Goal: Check status: Check status

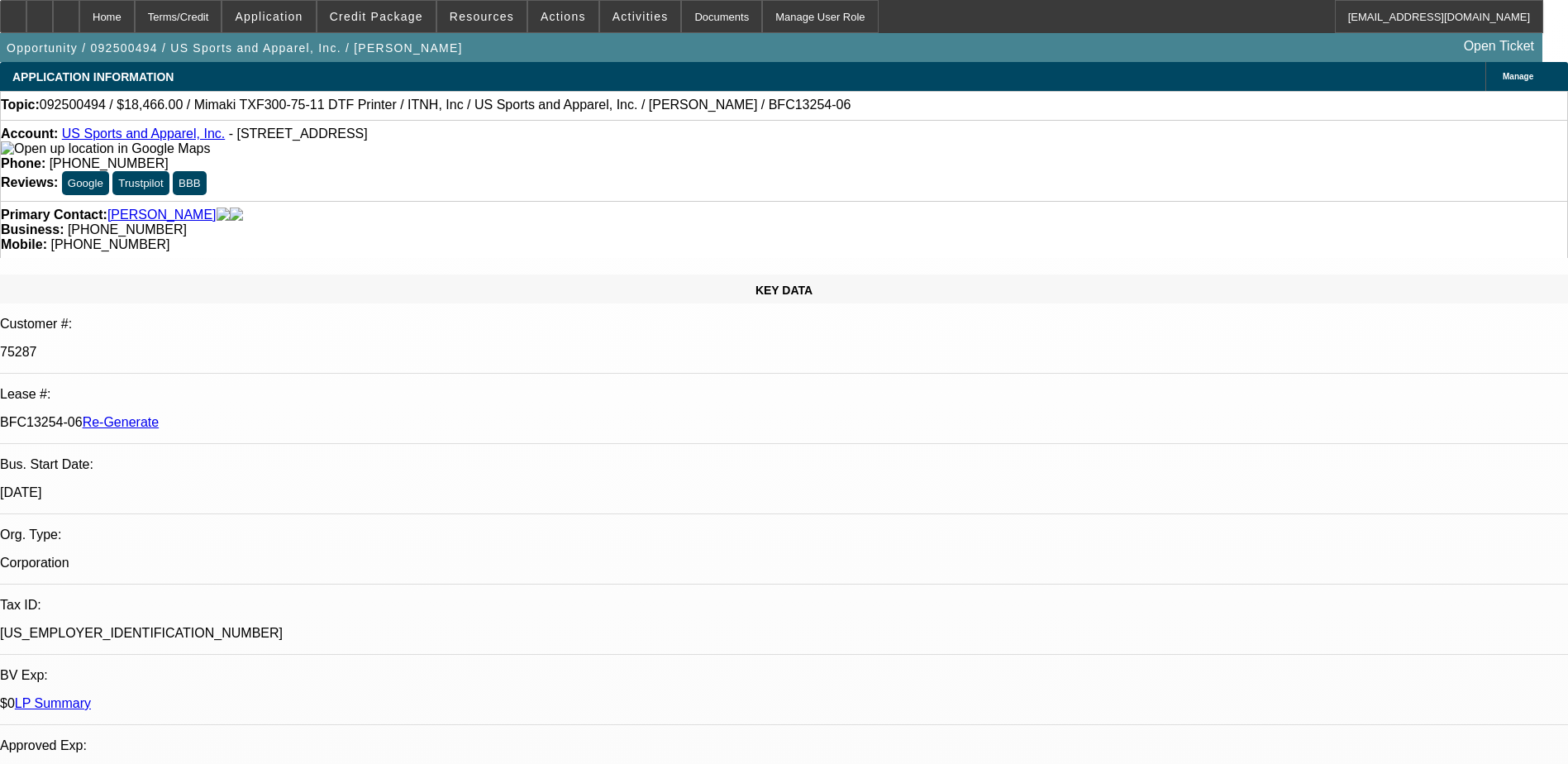
select select "0"
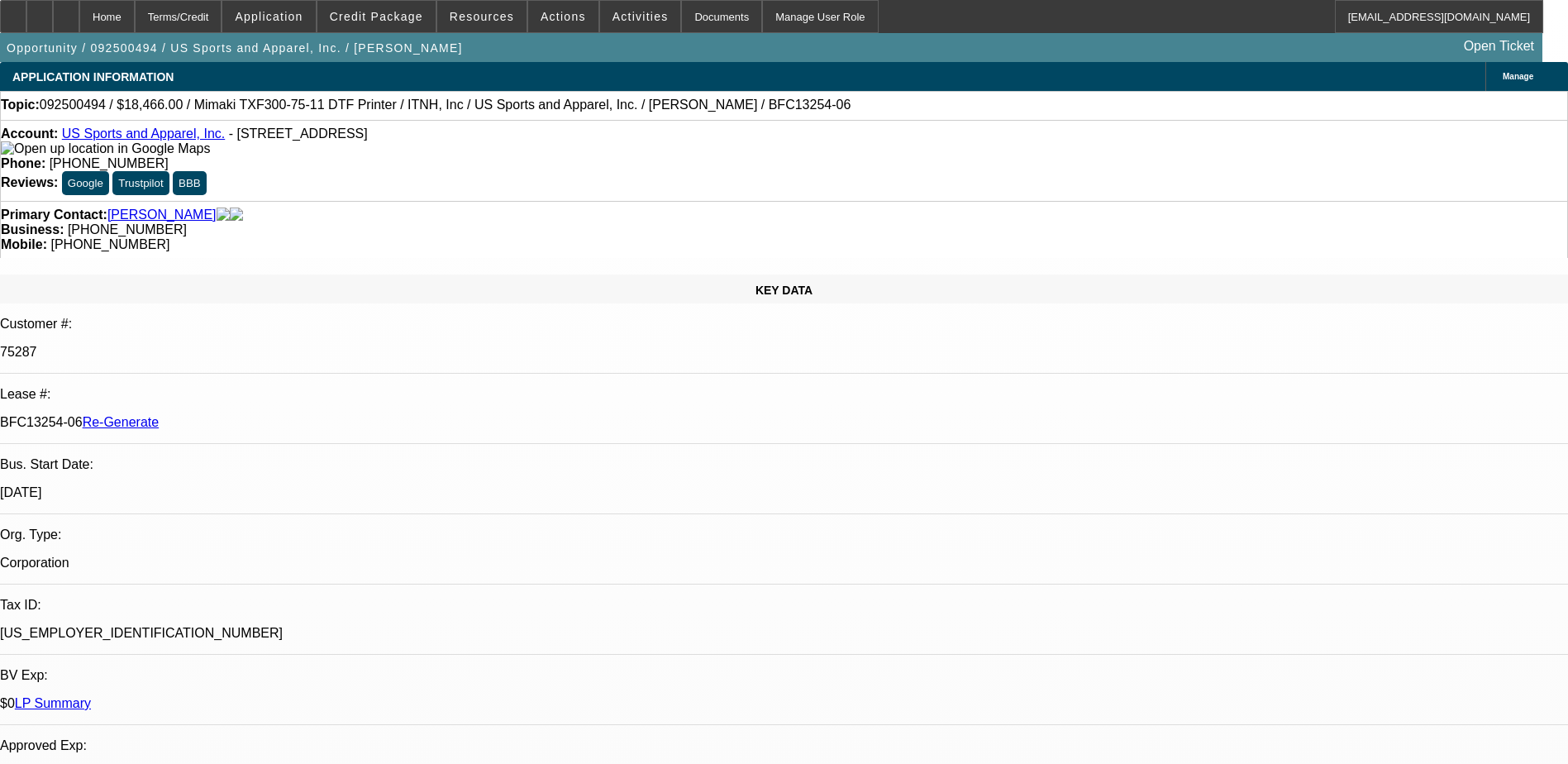
select select "0"
select select "1"
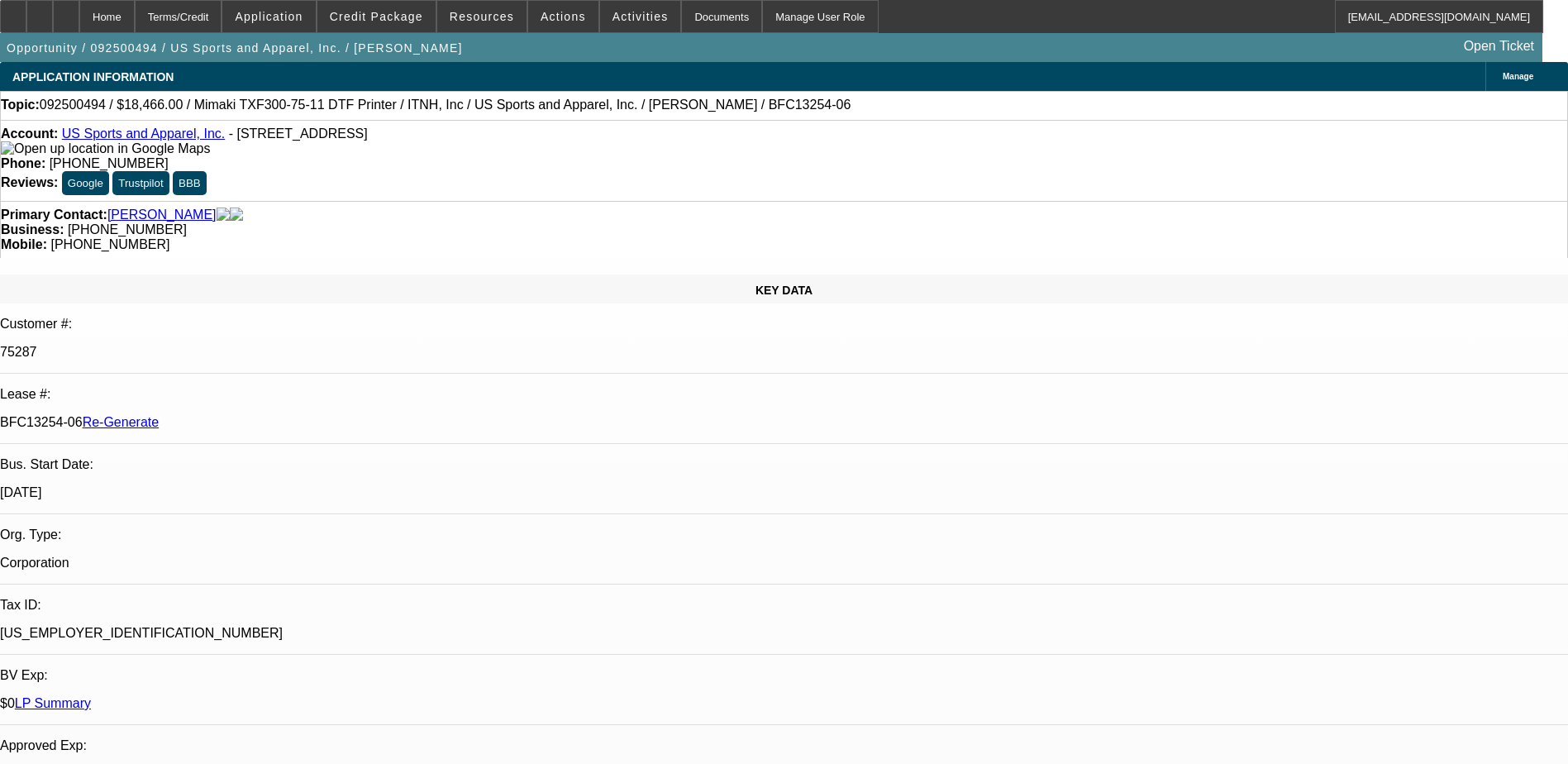
select select "1"
select select "6"
select select "1"
select select "6"
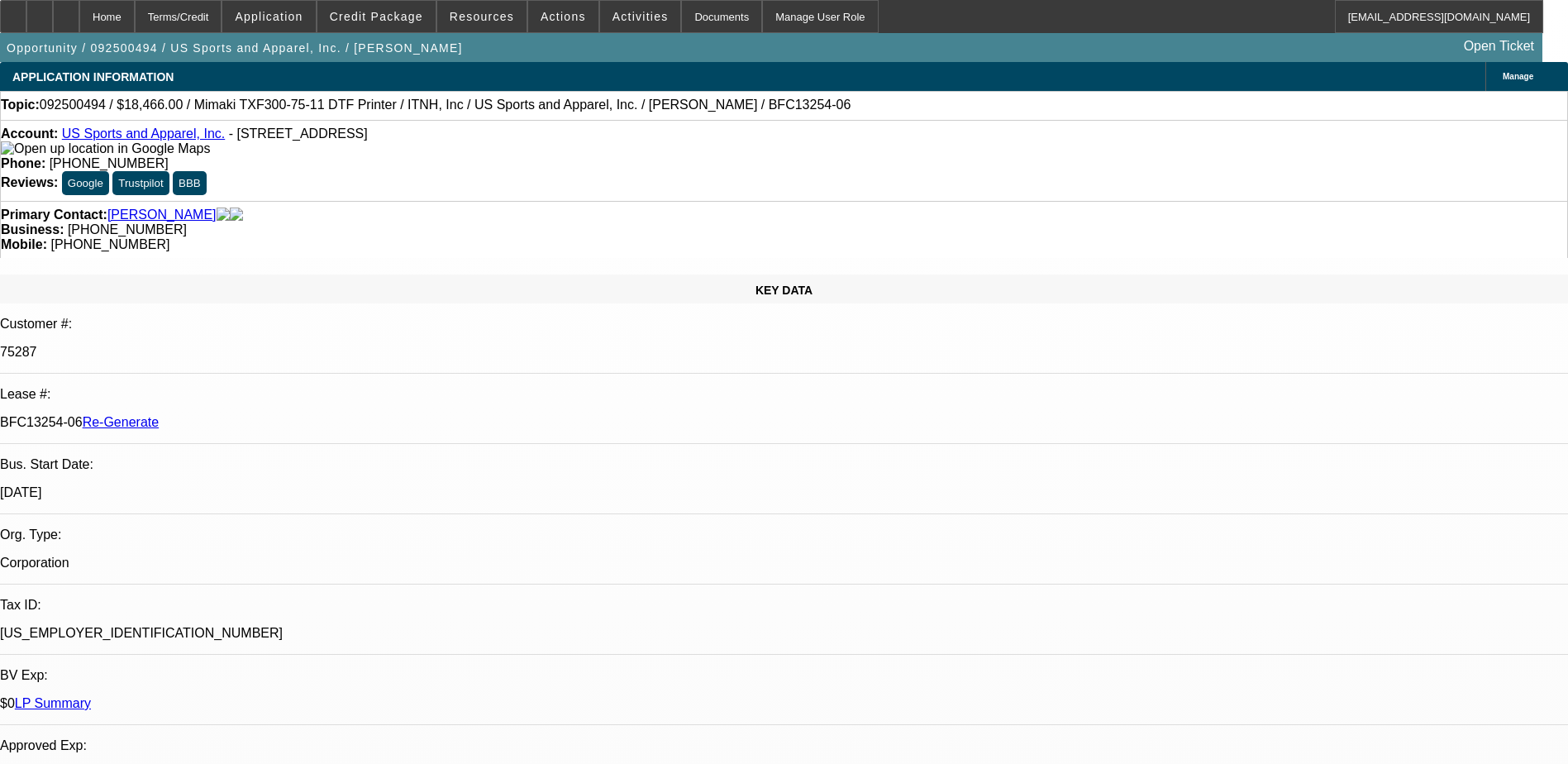
select select "1"
select select "2"
select select "6"
click at [414, 23] on span at bounding box center [376, 17] width 118 height 40
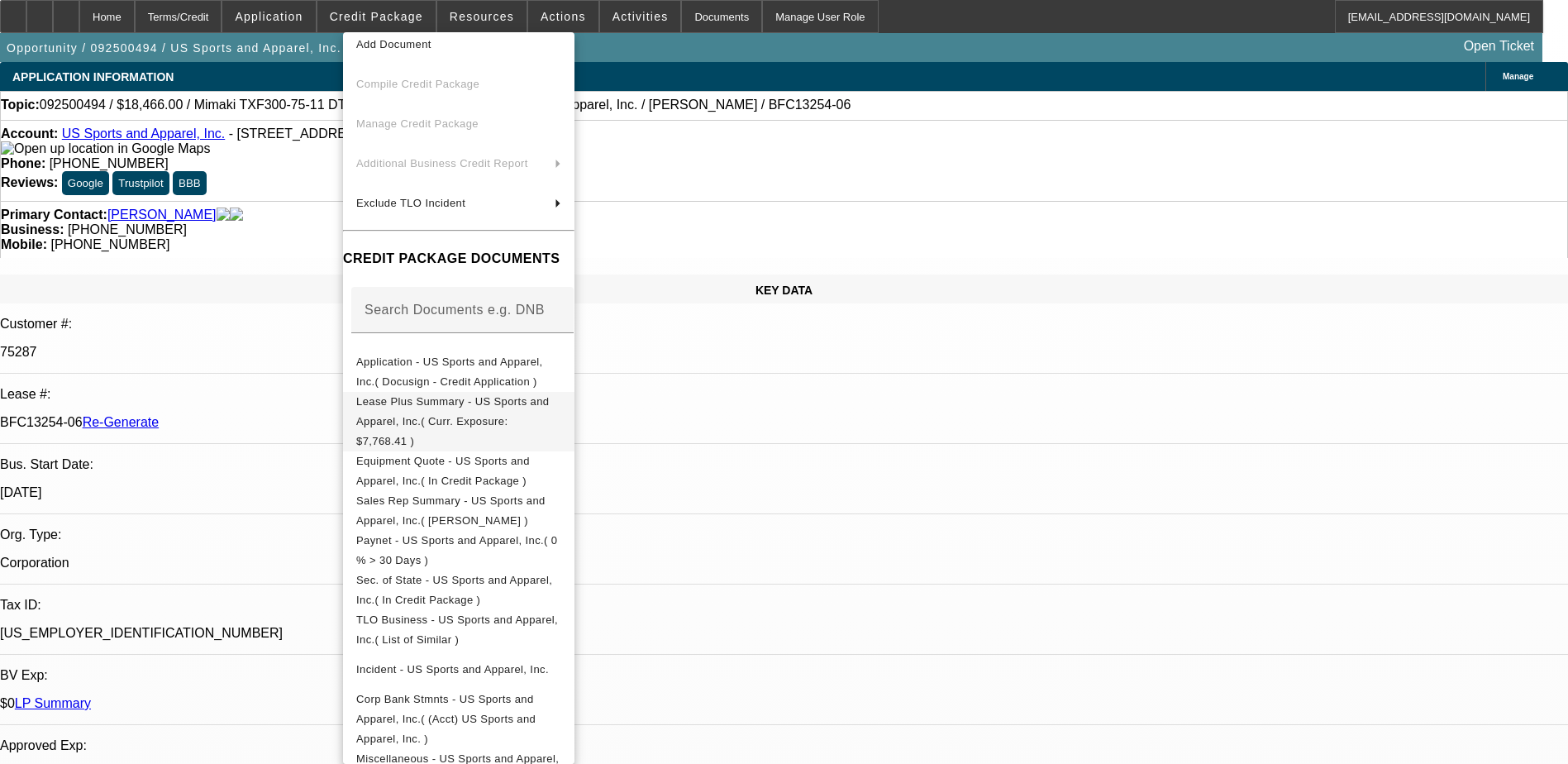
scroll to position [83, 0]
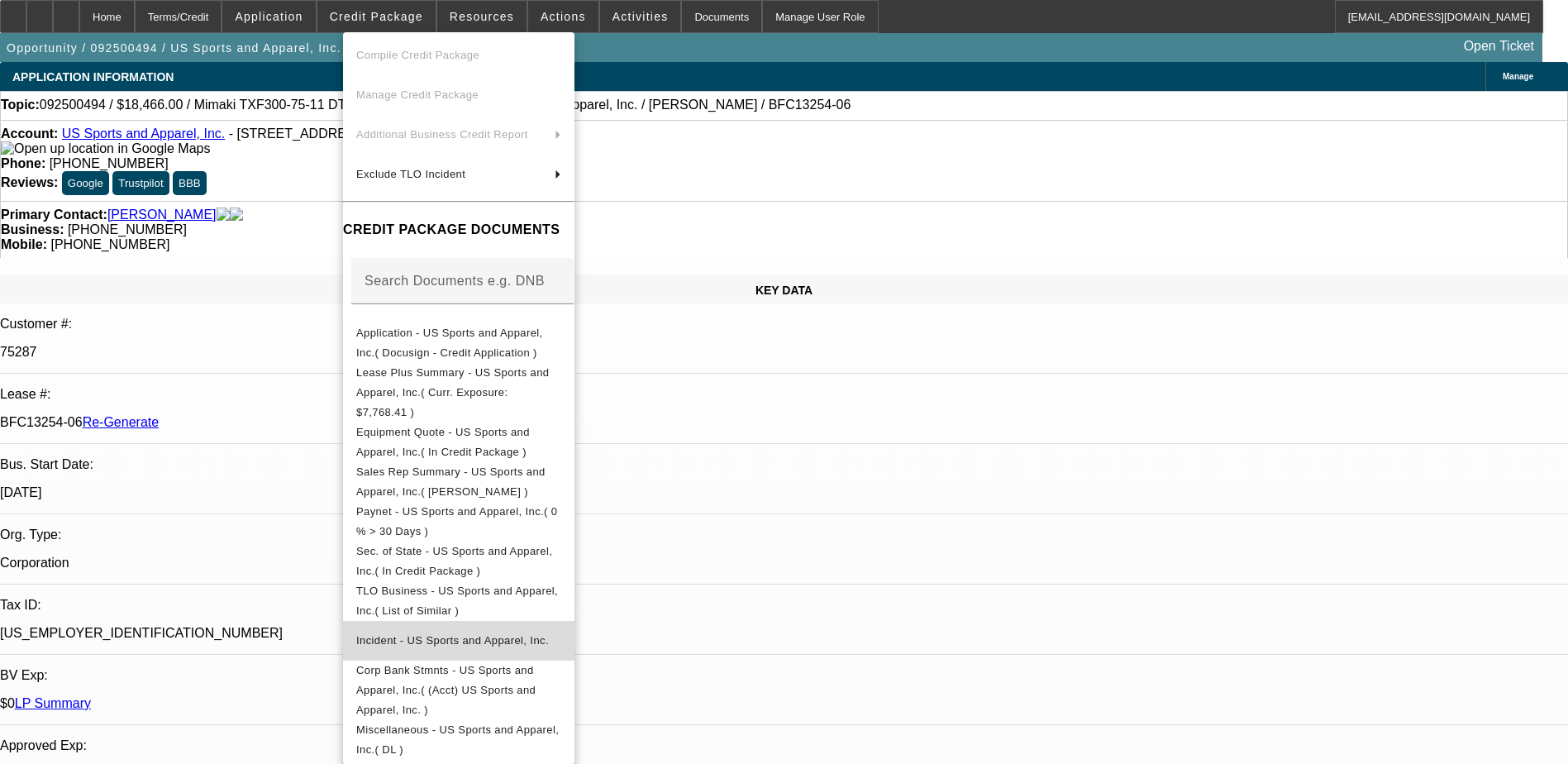
click at [501, 635] on span "Incident - US Sports and Apparel, Inc." at bounding box center [452, 641] width 193 height 12
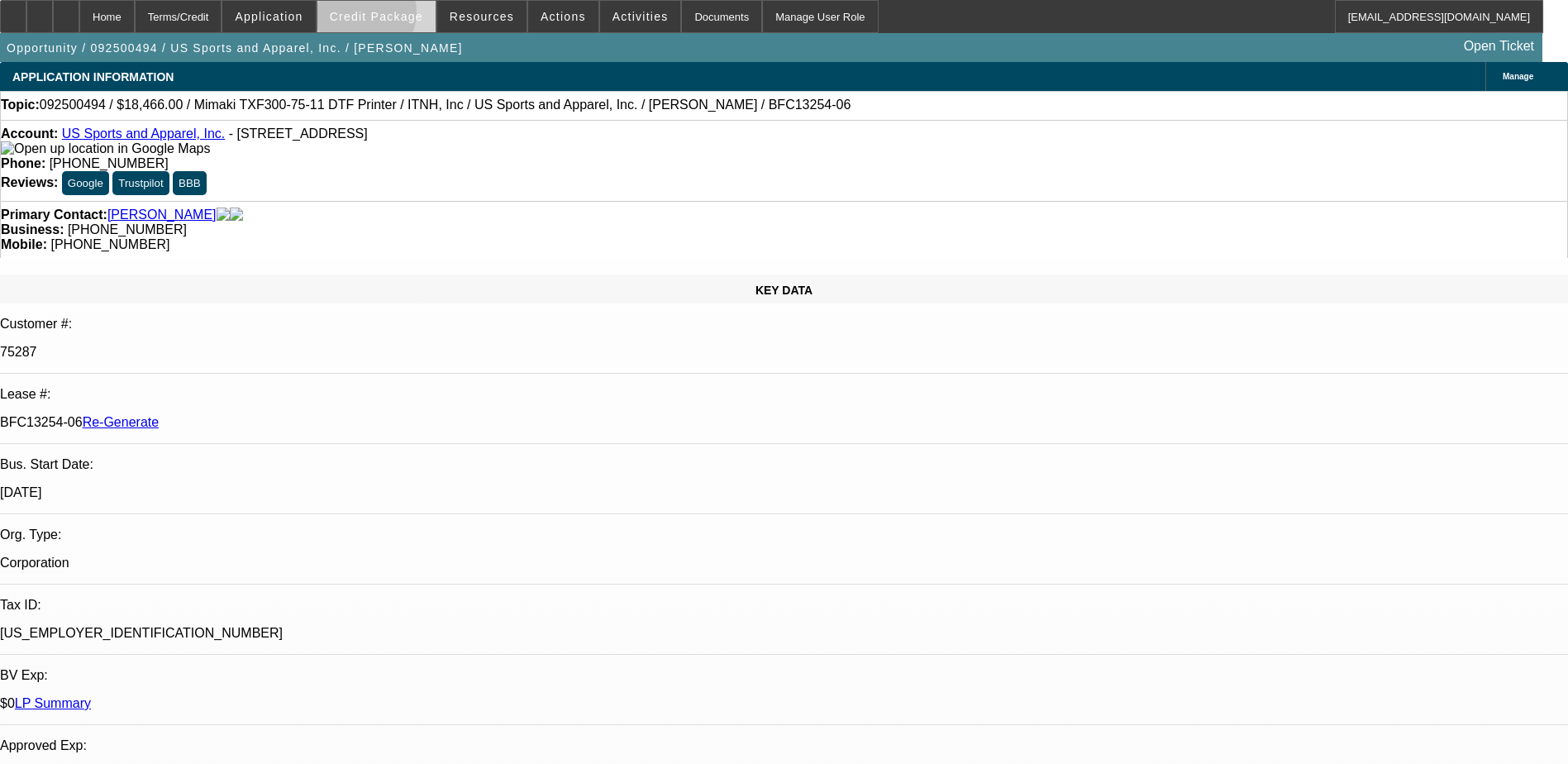
click at [392, 17] on span "Credit Package" at bounding box center [377, 16] width 93 height 13
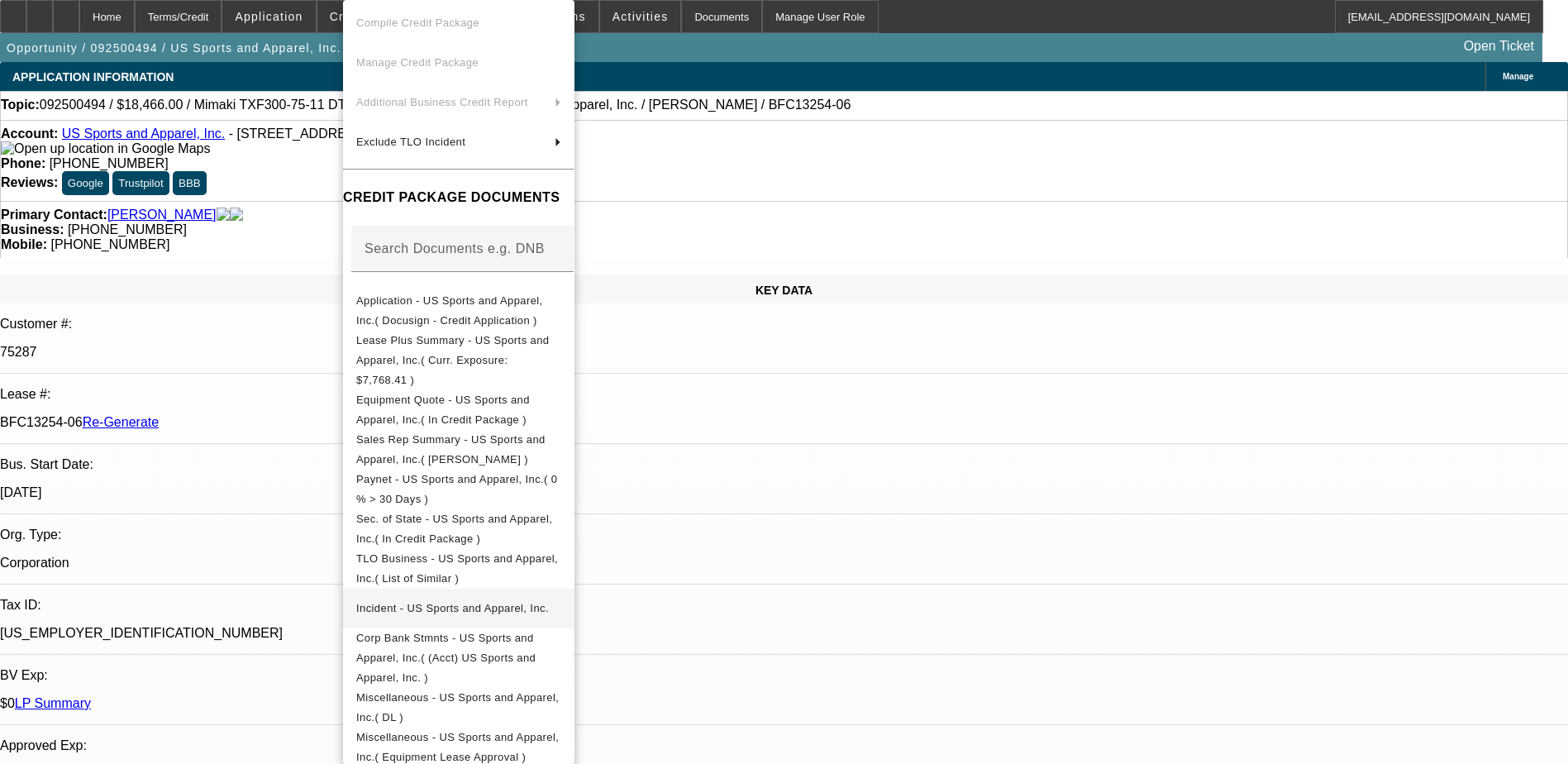
click at [453, 602] on span "Incident - US Sports and Apparel, Inc." at bounding box center [452, 608] width 193 height 12
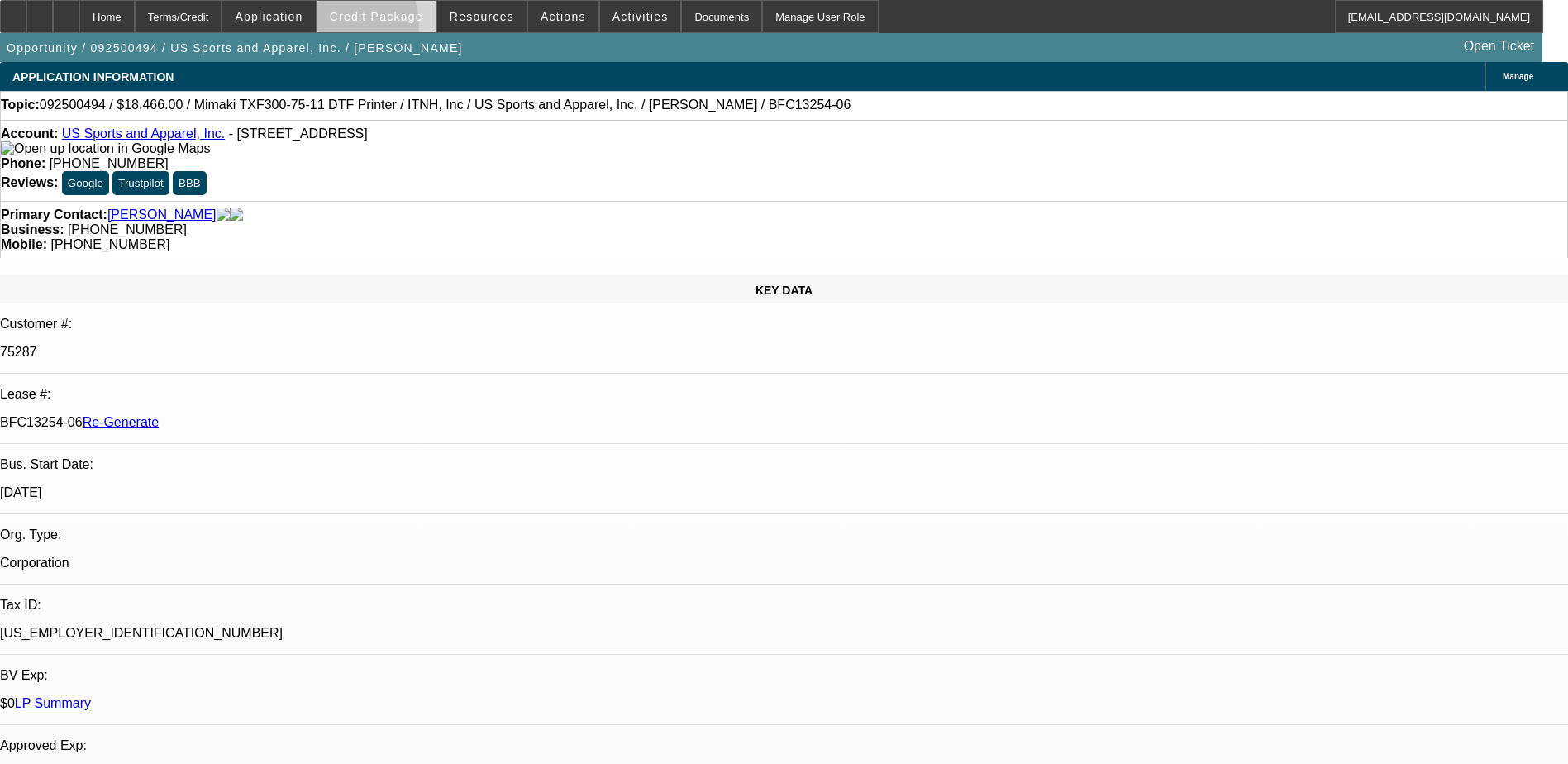
click at [363, 29] on span at bounding box center [376, 17] width 118 height 40
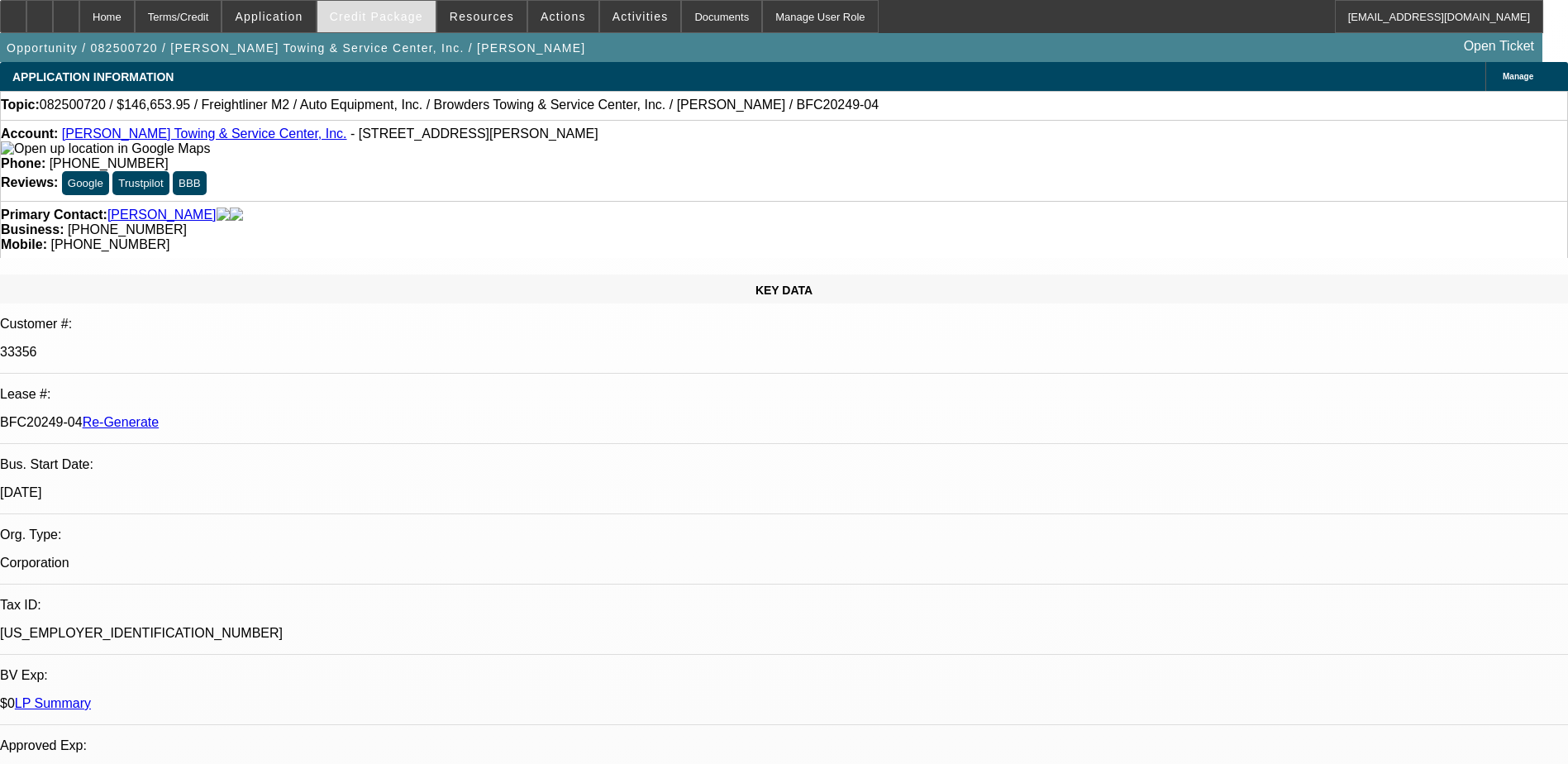
select select "0"
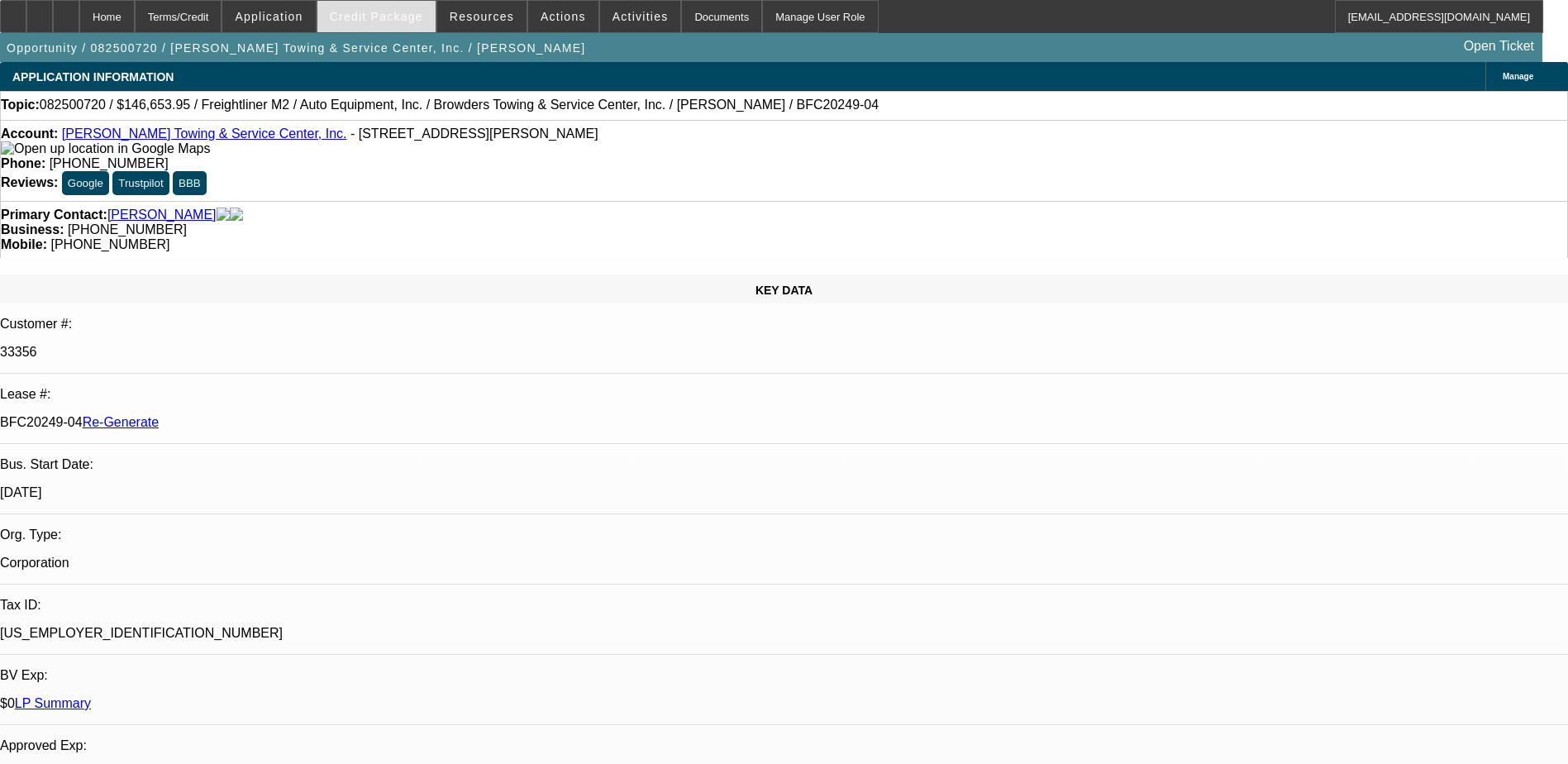
select select "0"
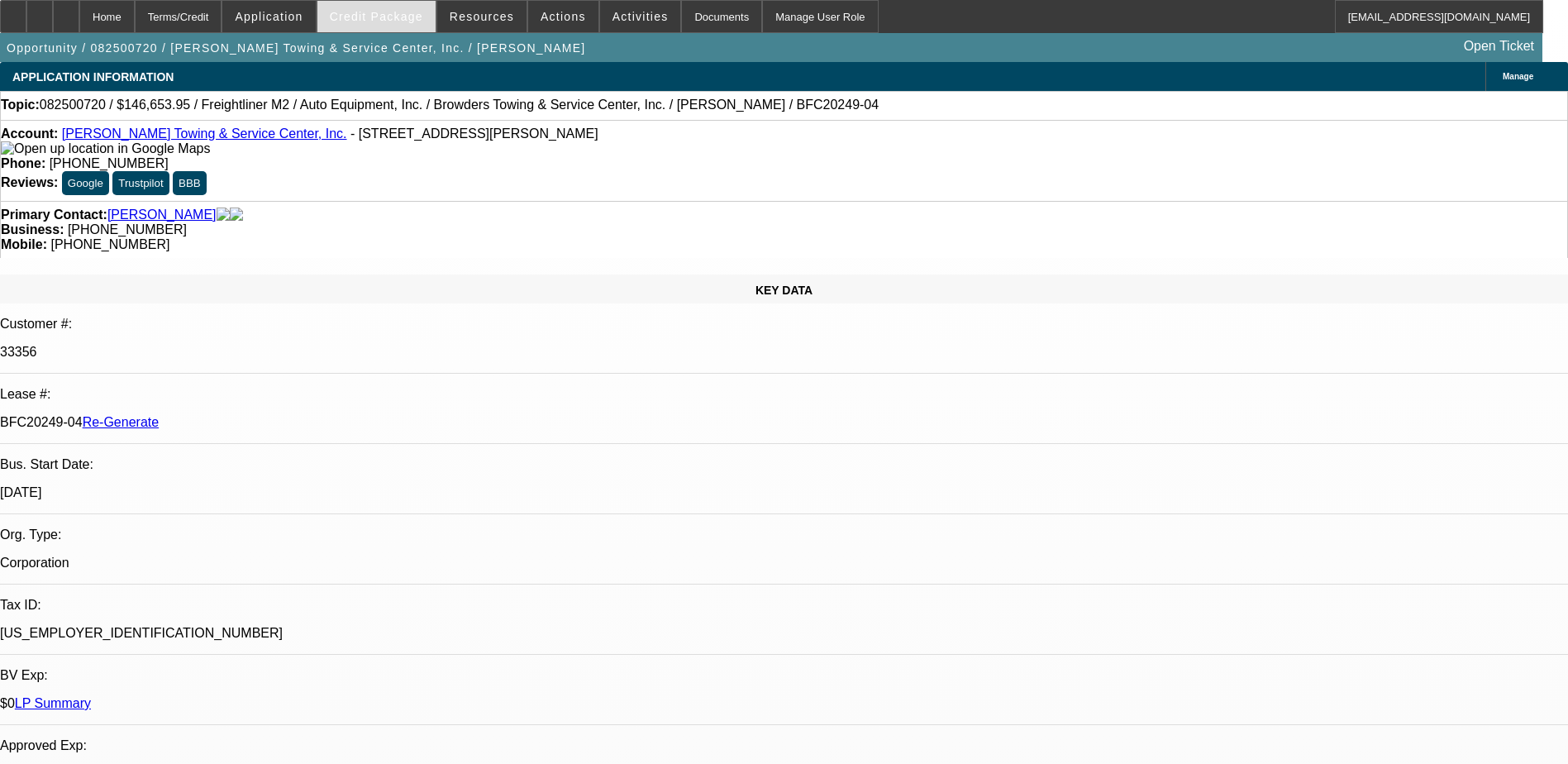
select select "0"
select select "1"
select select "2"
select select "6"
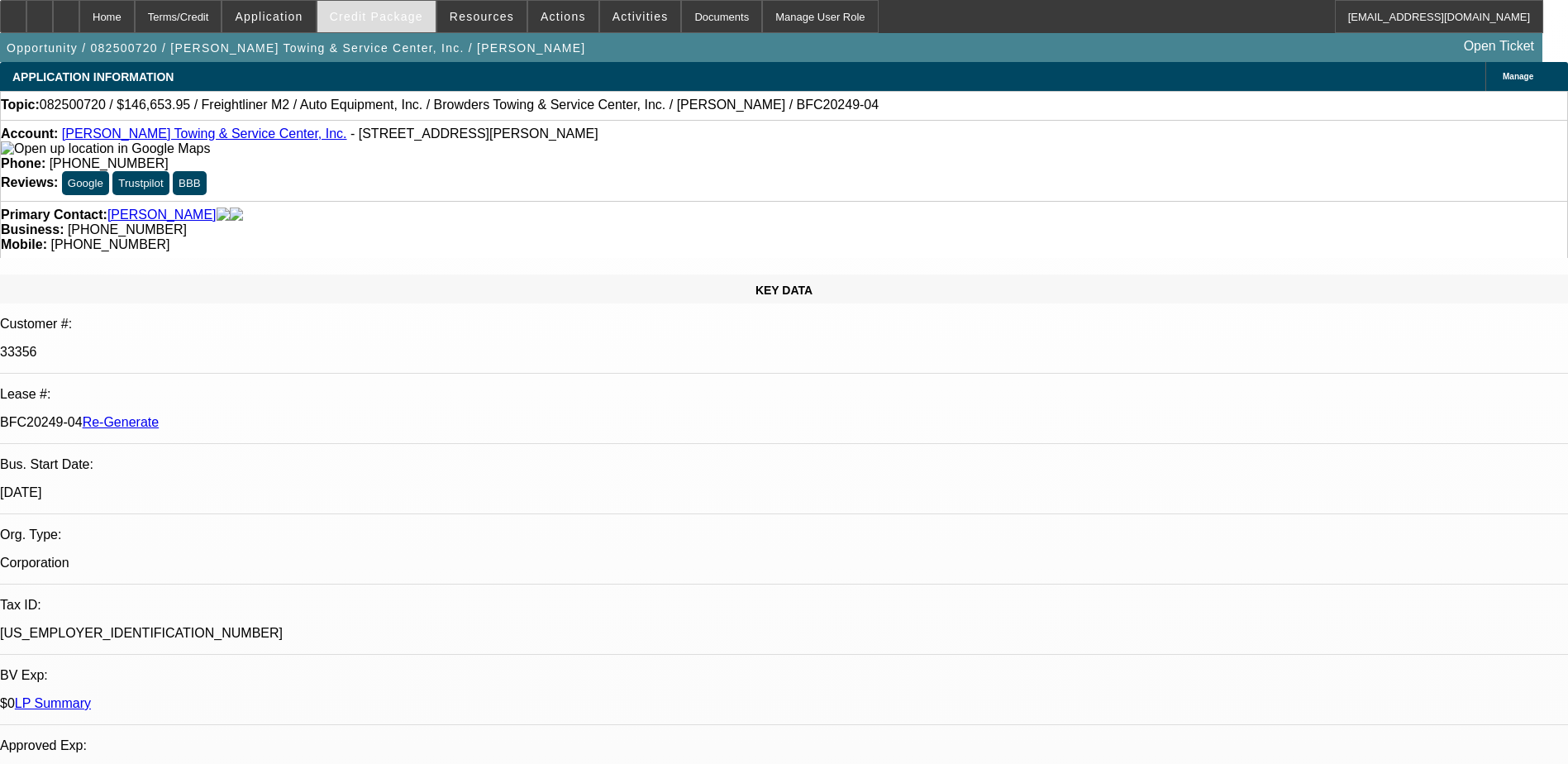
select select "1"
select select "2"
select select "6"
select select "1"
select select "2"
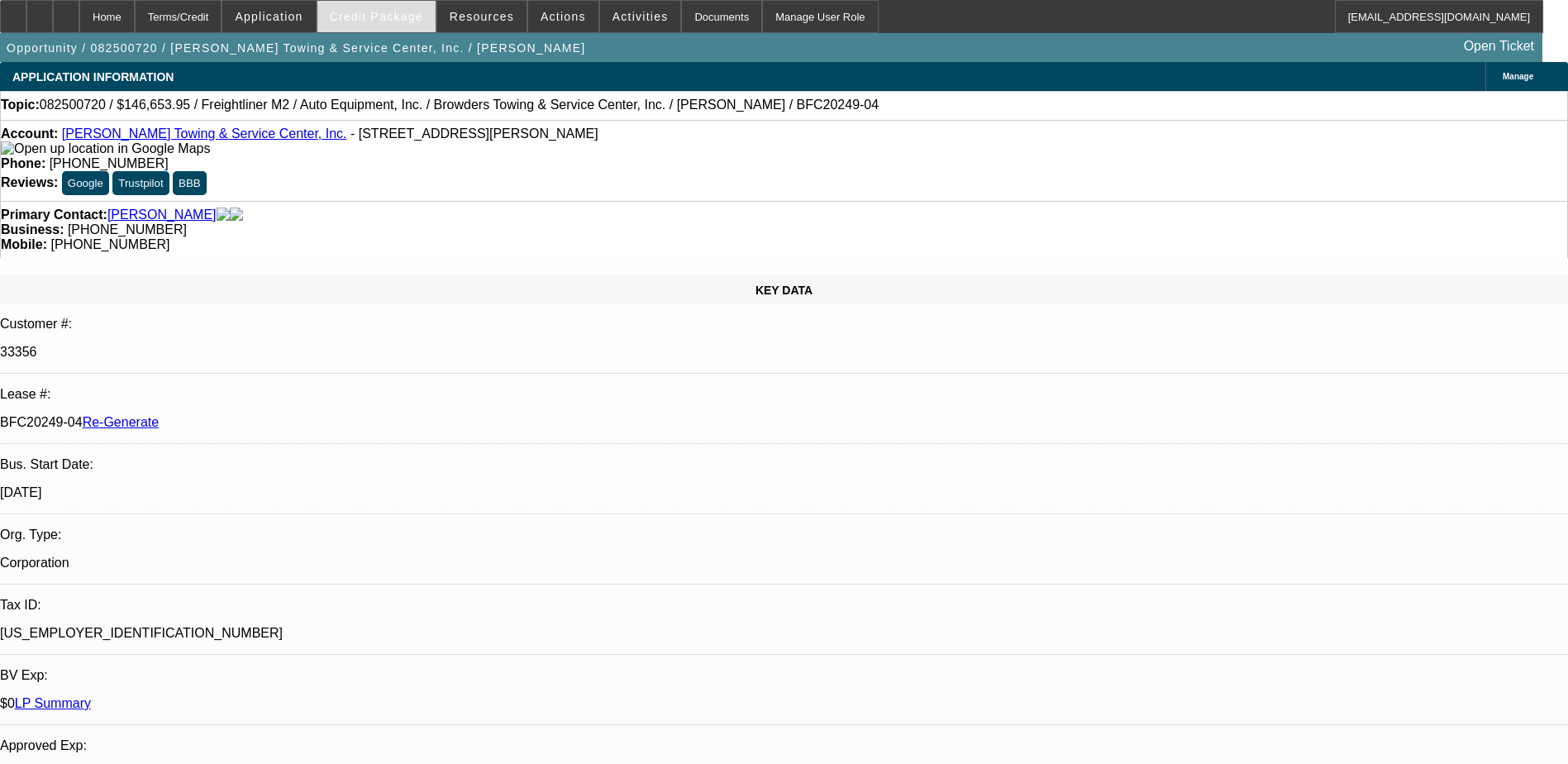
select select "6"
select select "1"
select select "2"
select select "6"
click at [376, 20] on span "Credit Package" at bounding box center [377, 16] width 93 height 13
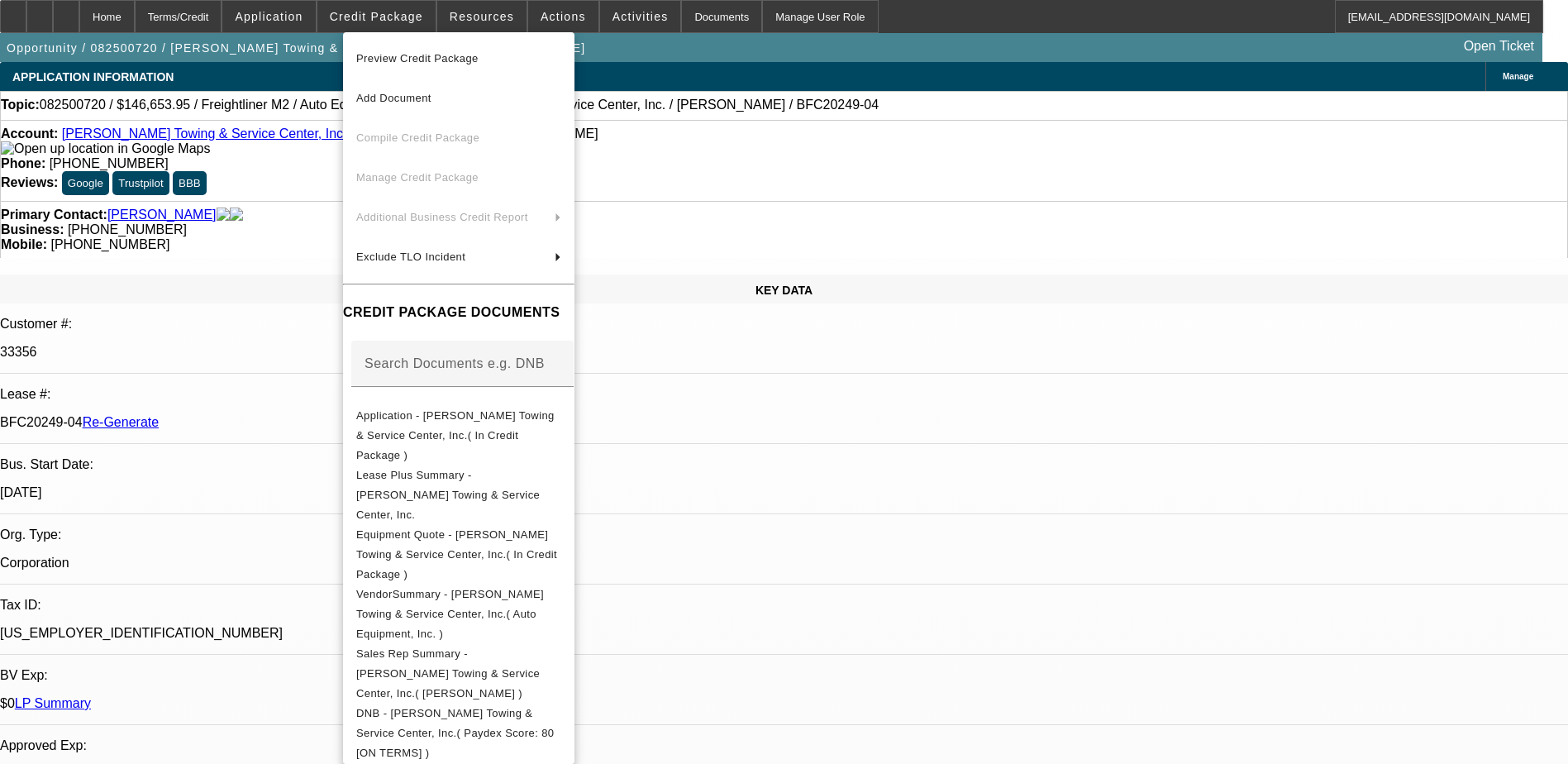
click at [893, 44] on div at bounding box center [784, 382] width 1568 height 764
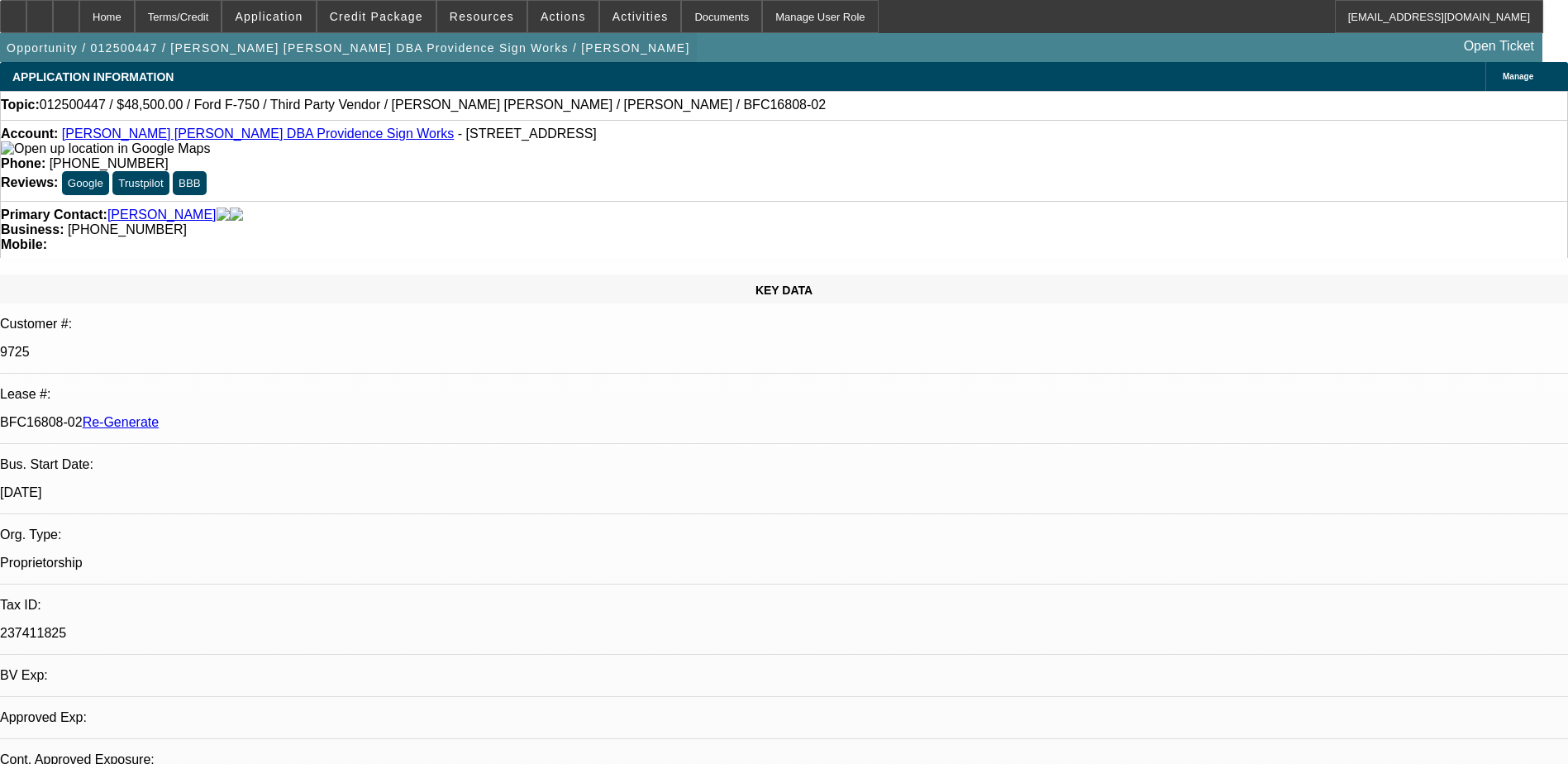
select select "0"
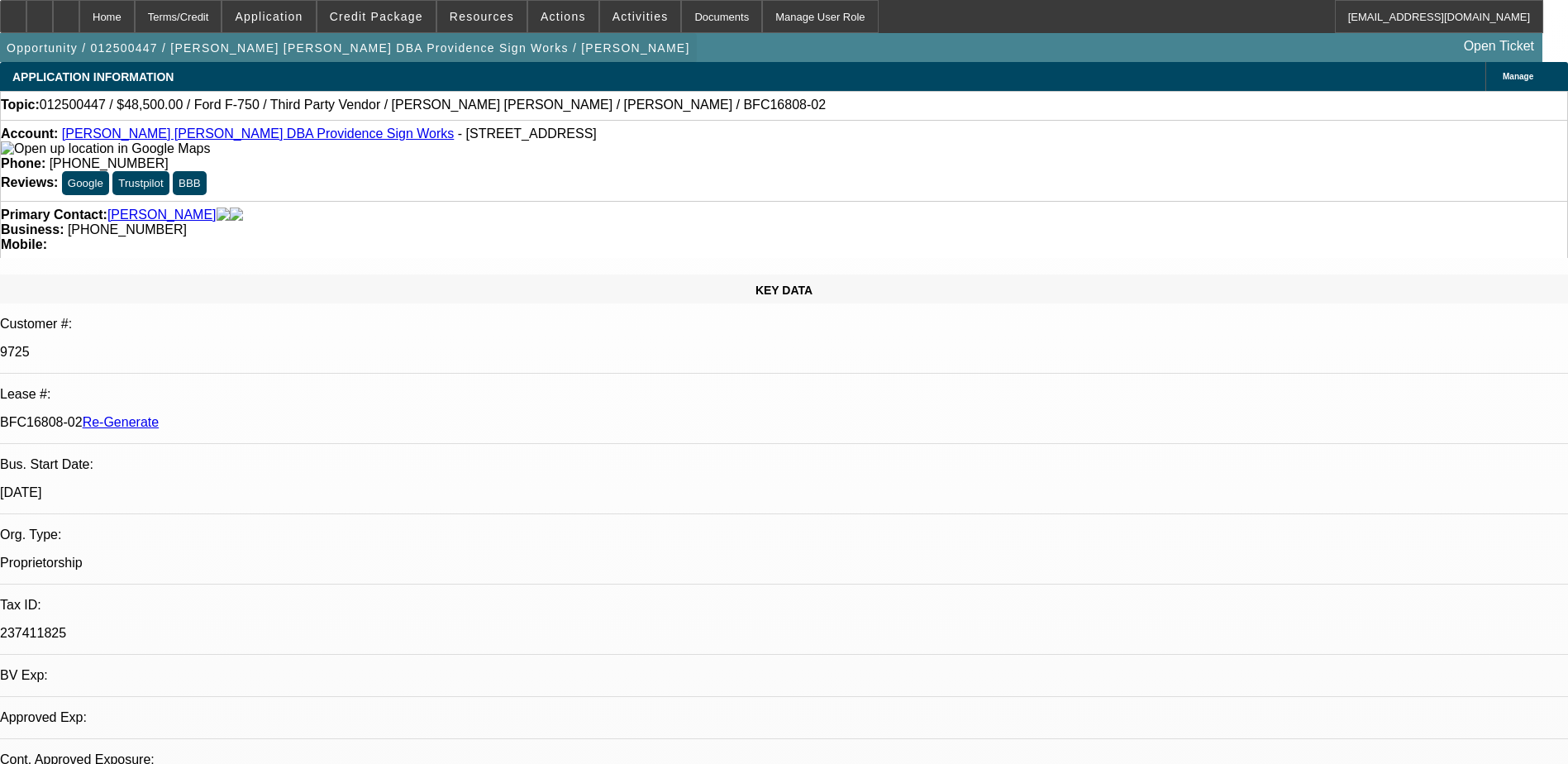
select select "0"
select select "0.1"
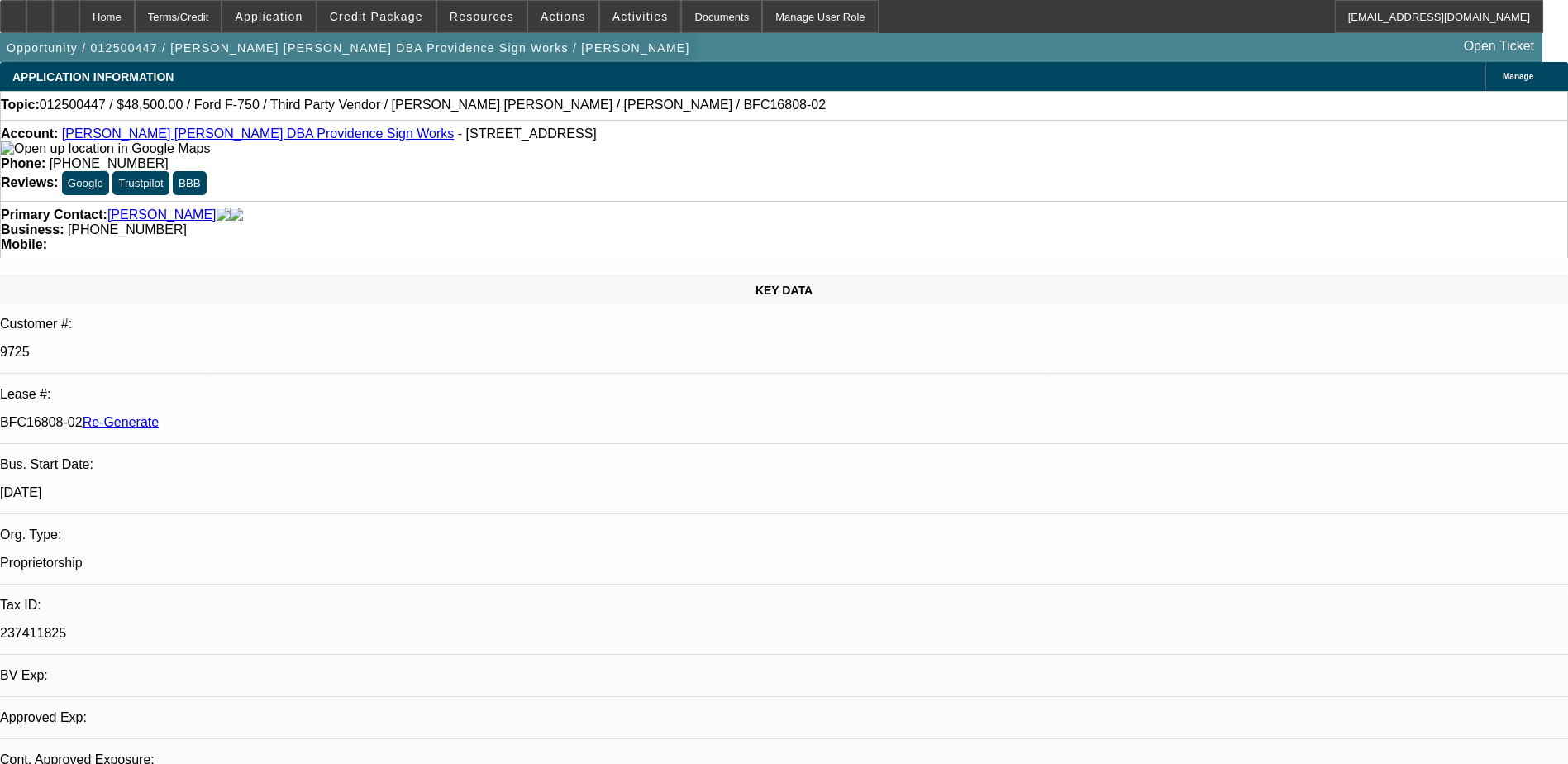
select select "2"
select select "0"
select select "1"
select select "6"
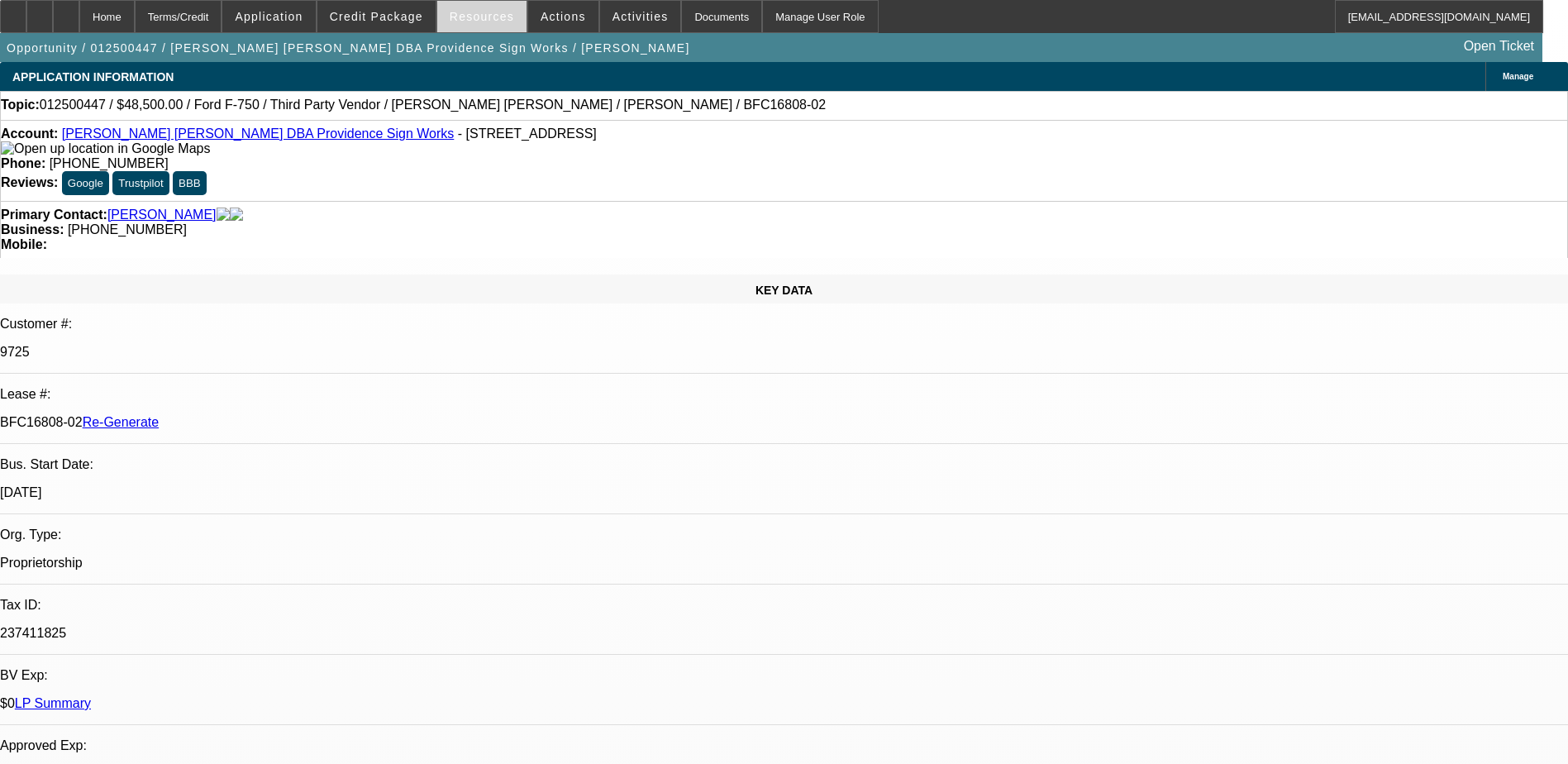
select select "1"
select select "6"
select select "1"
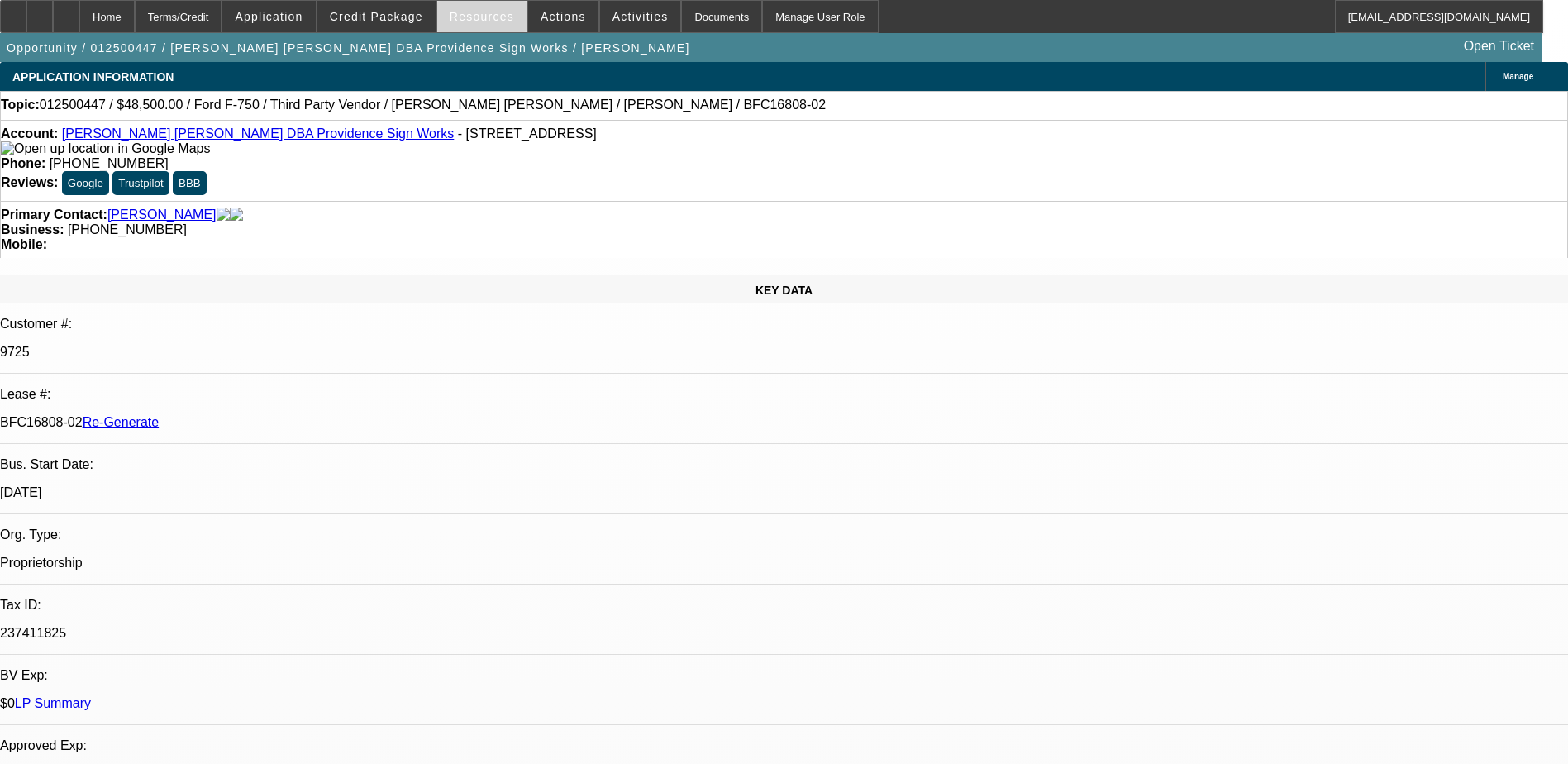
select select "6"
select select "1"
select select "2"
select select "6"
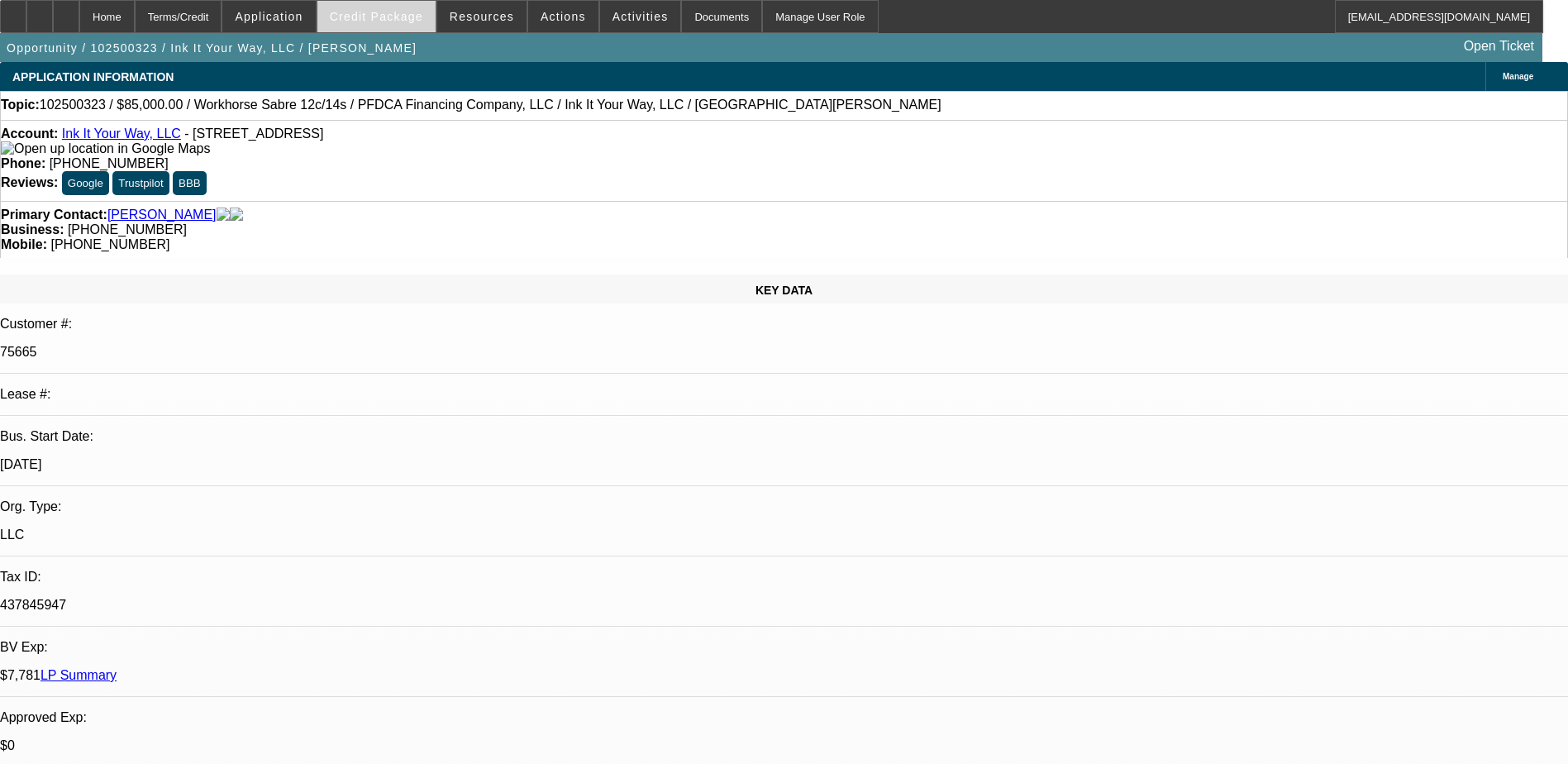
select select "0"
select select "2"
select select "0.1"
select select "4"
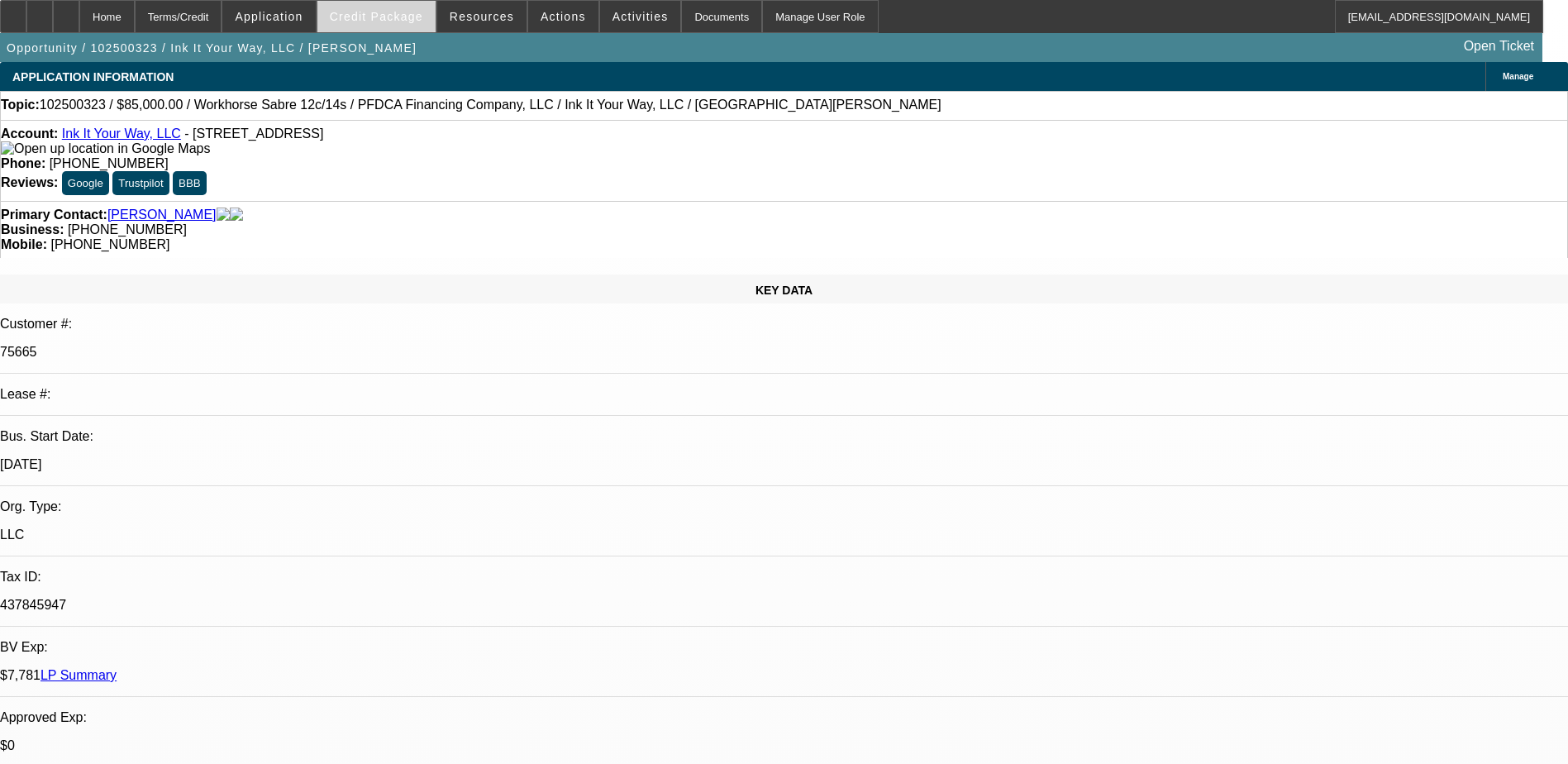
click at [396, 21] on span "Credit Package" at bounding box center [377, 16] width 93 height 13
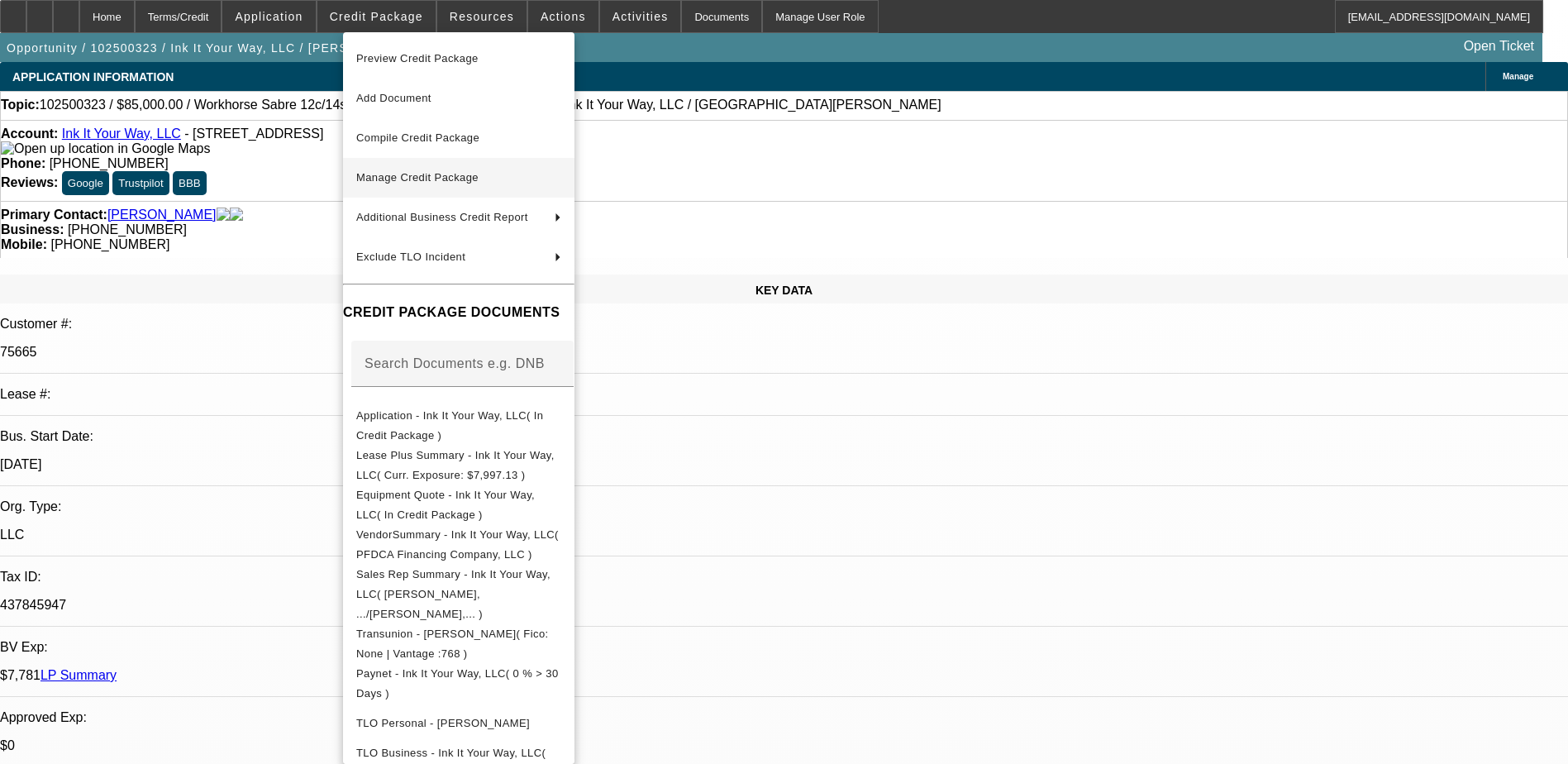
click at [436, 177] on span "Manage Credit Package" at bounding box center [417, 177] width 122 height 12
